Goal: Task Accomplishment & Management: Use online tool/utility

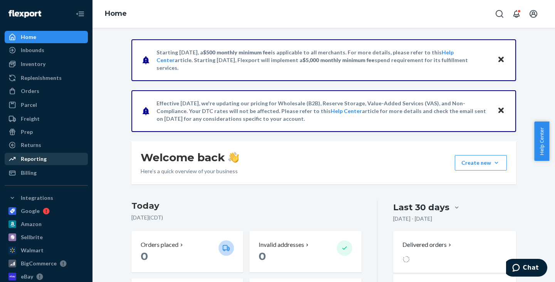
click at [34, 157] on div "Reporting" at bounding box center [34, 159] width 26 height 8
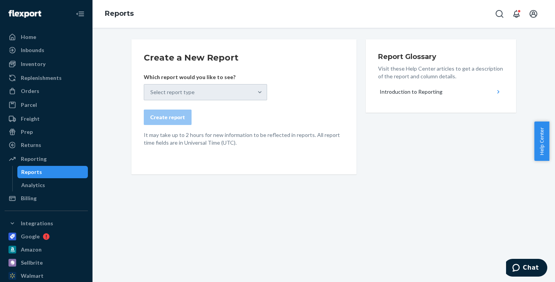
click at [297, 98] on form "Create a New Report Which report would you like to see? Select report type Crea…" at bounding box center [244, 99] width 201 height 95
click at [257, 93] on div "Select report type" at bounding box center [205, 92] width 123 height 16
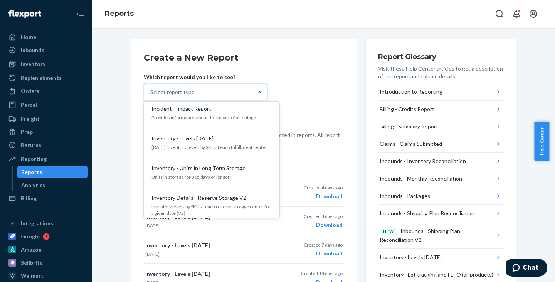
scroll to position [309, 0]
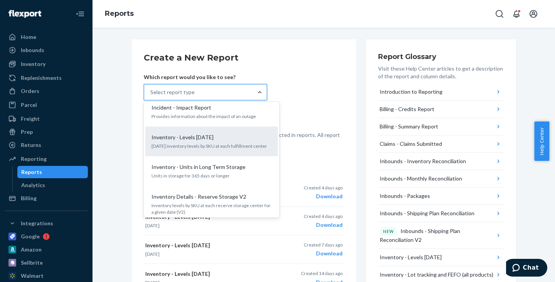
click at [230, 133] on div "Inventory - Levels [DATE]" at bounding box center [210, 137] width 123 height 8
click at [151, 96] on input "option Inventory - Levels [DATE] focused, 11 of 28. 28 results available. Use U…" at bounding box center [150, 92] width 1 height 8
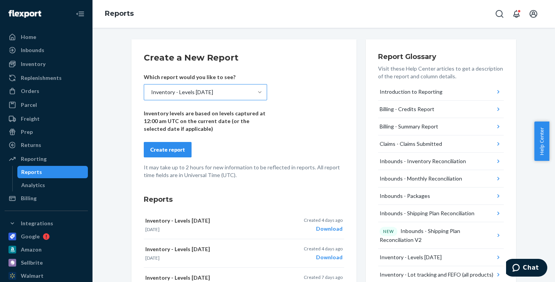
click at [157, 149] on div "Create report" at bounding box center [167, 150] width 35 height 8
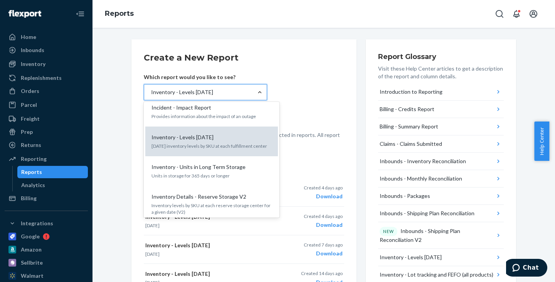
click at [208, 133] on div "Inventory - Levels [DATE]" at bounding box center [210, 137] width 123 height 8
click at [151, 96] on input "option Inventory - Levels [DATE], selected. option Inventory - Levels [DATE] fo…" at bounding box center [150, 92] width 1 height 8
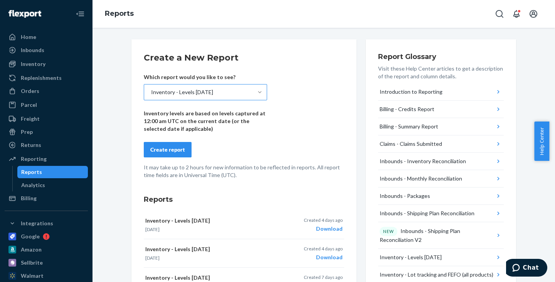
click at [250, 140] on form "Create a New Report Which report would you like to see? Inventory - Levels [DAT…" at bounding box center [244, 115] width 201 height 127
click at [177, 147] on div "Create report" at bounding box center [167, 150] width 35 height 8
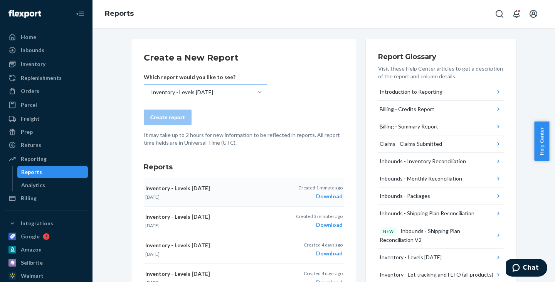
click at [329, 196] on div "Download" at bounding box center [321, 196] width 44 height 8
